Goal: Entertainment & Leisure: Consume media (video, audio)

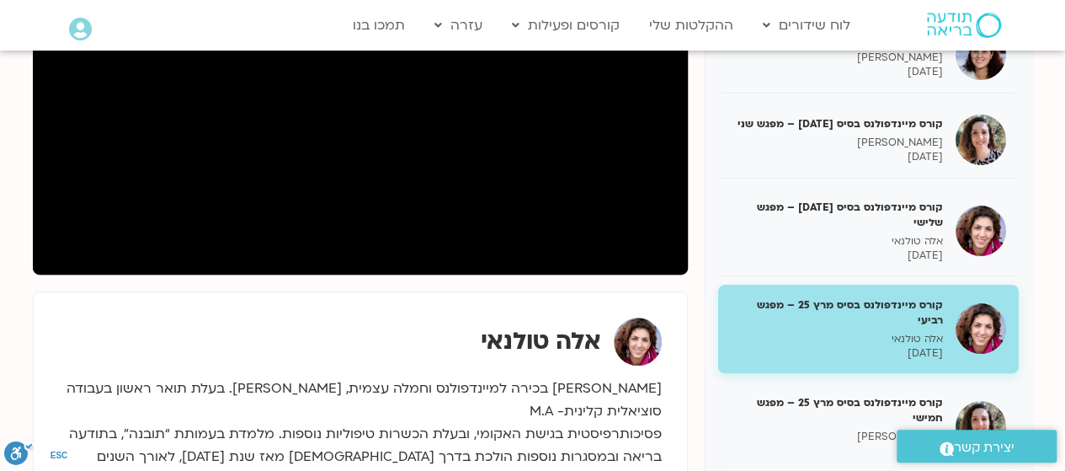
scroll to position [366, 0]
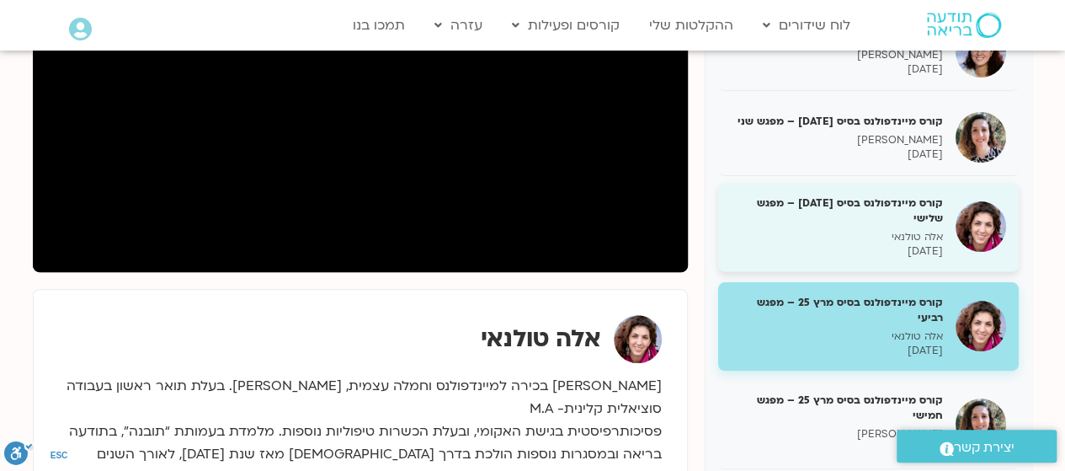
click at [872, 222] on h5 "קורס מיינדפולנס בסיס [DATE] – מפגש שלישי" at bounding box center [837, 210] width 212 height 30
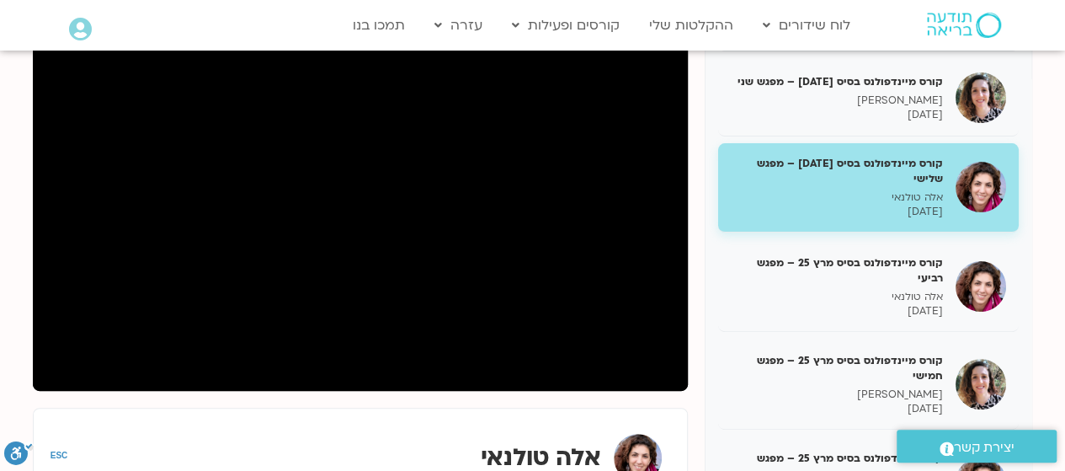
scroll to position [157, 0]
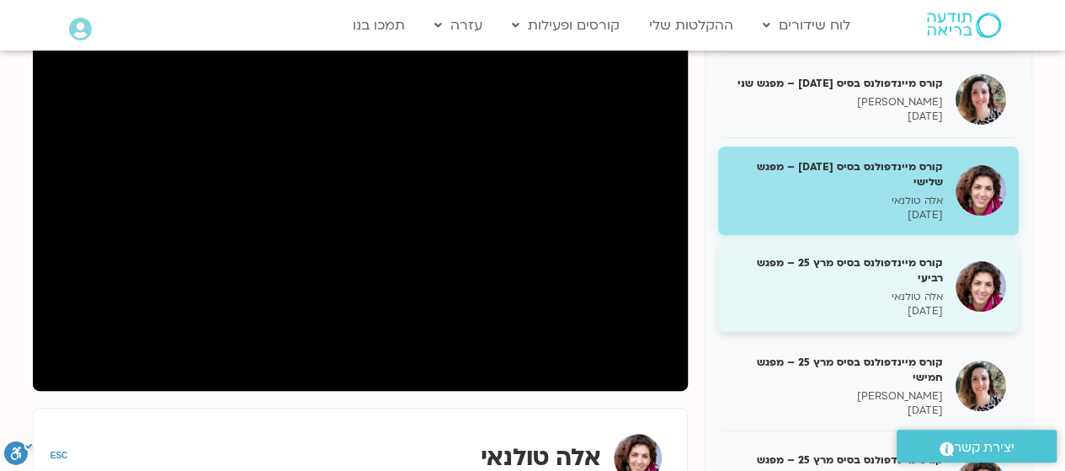
click at [923, 280] on h5 "קורס מיינדפולנס בסיס מרץ 25 – מפגש רביעי" at bounding box center [837, 270] width 212 height 30
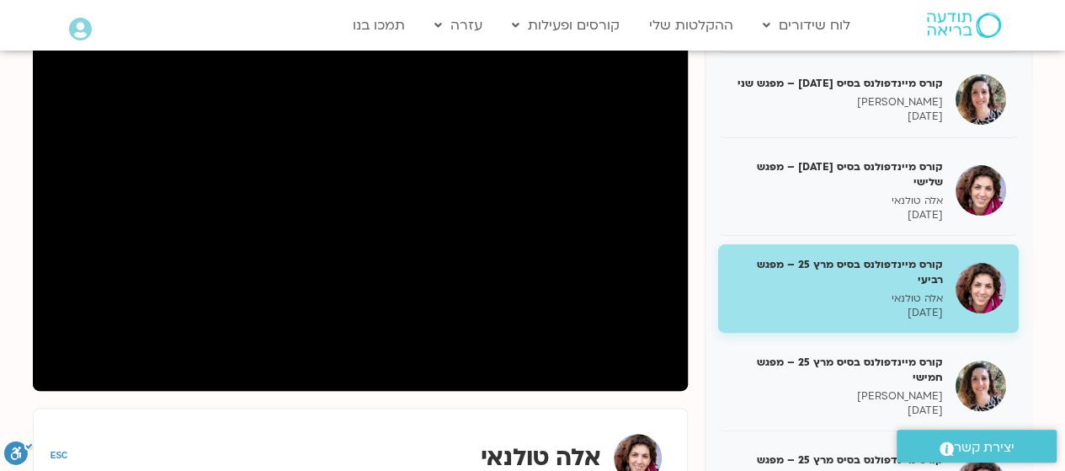
click at [62, 398] on div "קורס מיינדפולנס בסיס [DATE] – מפגש ראשון [PERSON_NAME] [DATE] איך לתרגל מיינדפו…" at bounding box center [533, 441] width 1000 height 839
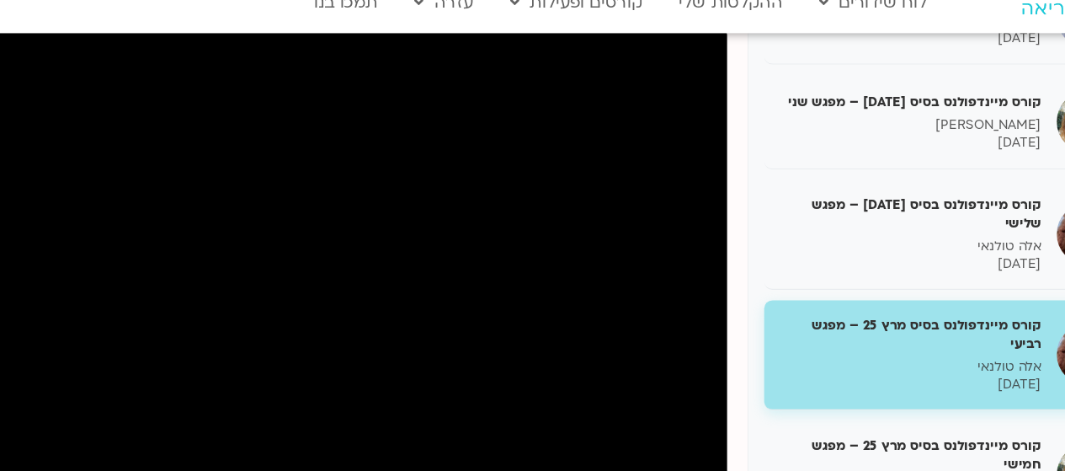
scroll to position [225, 0]
